Goal: Information Seeking & Learning: Learn about a topic

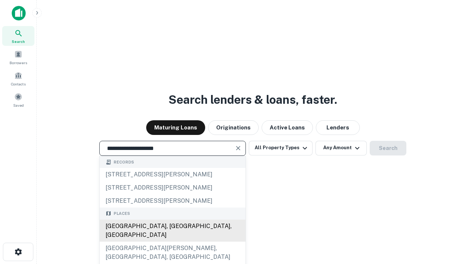
click at [172, 241] on div "[GEOGRAPHIC_DATA], [GEOGRAPHIC_DATA], [GEOGRAPHIC_DATA]" at bounding box center [173, 230] width 146 height 22
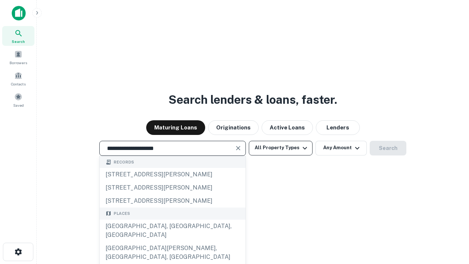
type input "**********"
click at [281, 148] on button "All Property Types" at bounding box center [281, 148] width 64 height 15
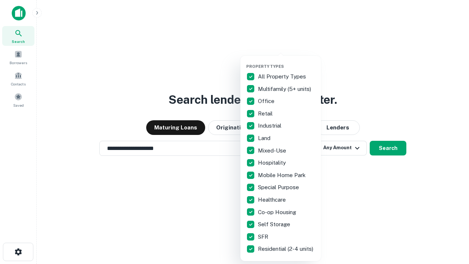
click at [287, 62] on button "button" at bounding box center [286, 62] width 81 height 0
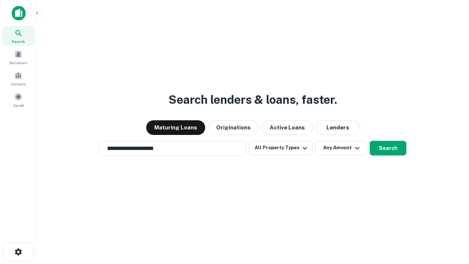
scroll to position [11, 0]
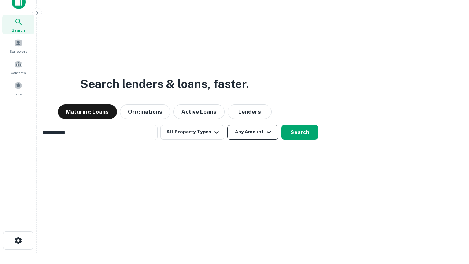
click at [227, 125] on button "Any Amount" at bounding box center [252, 132] width 51 height 15
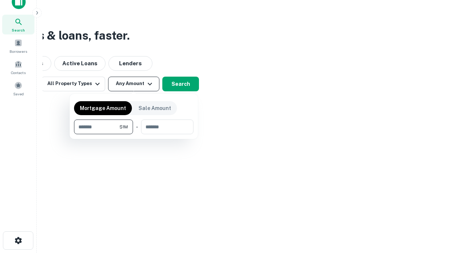
scroll to position [12, 0]
type input "*******"
click at [134, 134] on button "button" at bounding box center [133, 134] width 119 height 0
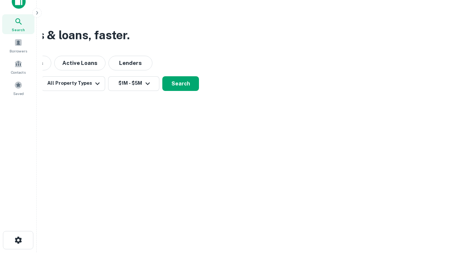
scroll to position [11, 0]
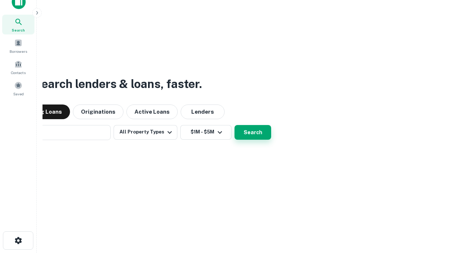
click at [234, 125] on button "Search" at bounding box center [252, 132] width 37 height 15
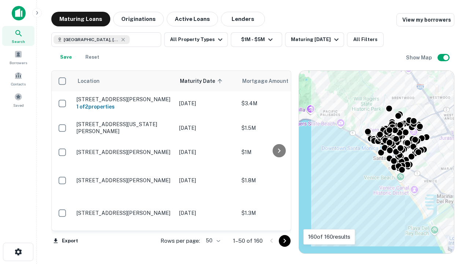
click at [212, 240] on body "Search Borrowers Contacts Saved Maturing Loans Originations Active Loans Lender…" at bounding box center [234, 132] width 469 height 264
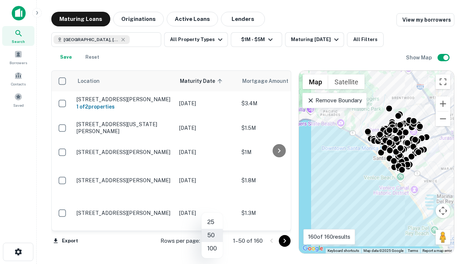
click at [212, 222] on li "25" at bounding box center [212, 221] width 21 height 13
